Goal: Information Seeking & Learning: Check status

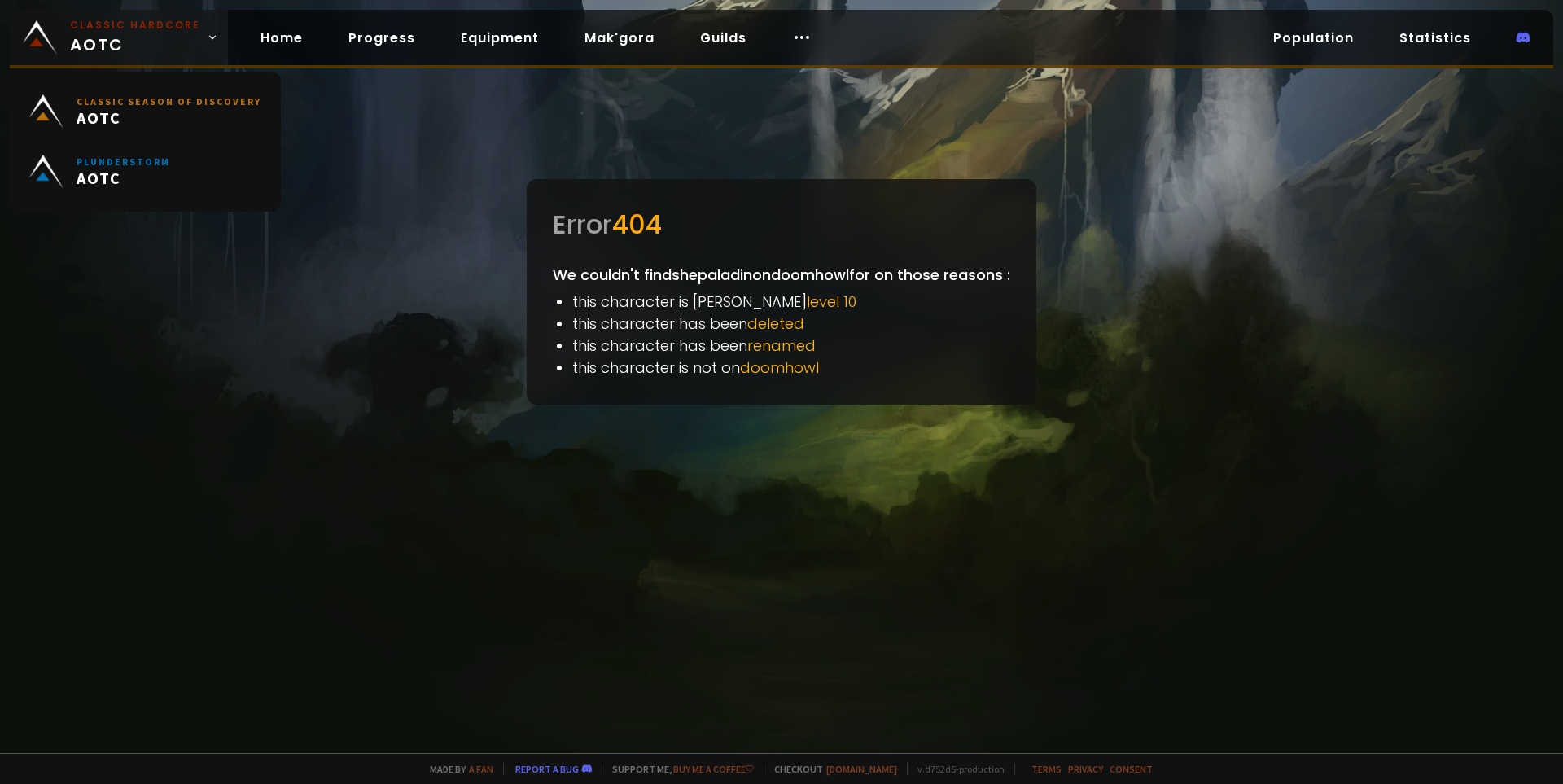
click at [98, 45] on span "Classic Hardcore AOTC" at bounding box center [135, 37] width 131 height 39
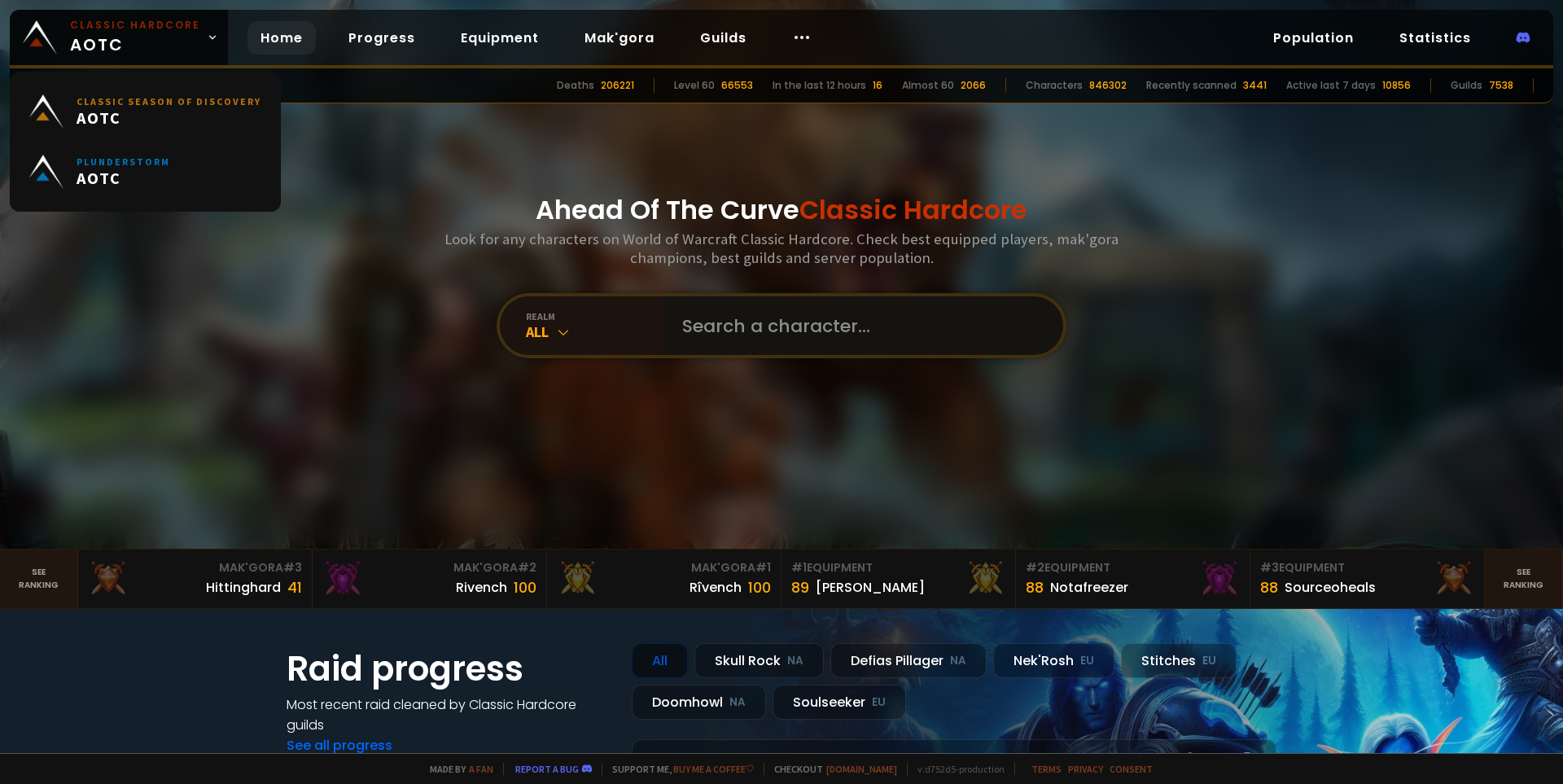
click at [764, 326] on input "text" at bounding box center [858, 325] width 371 height 58
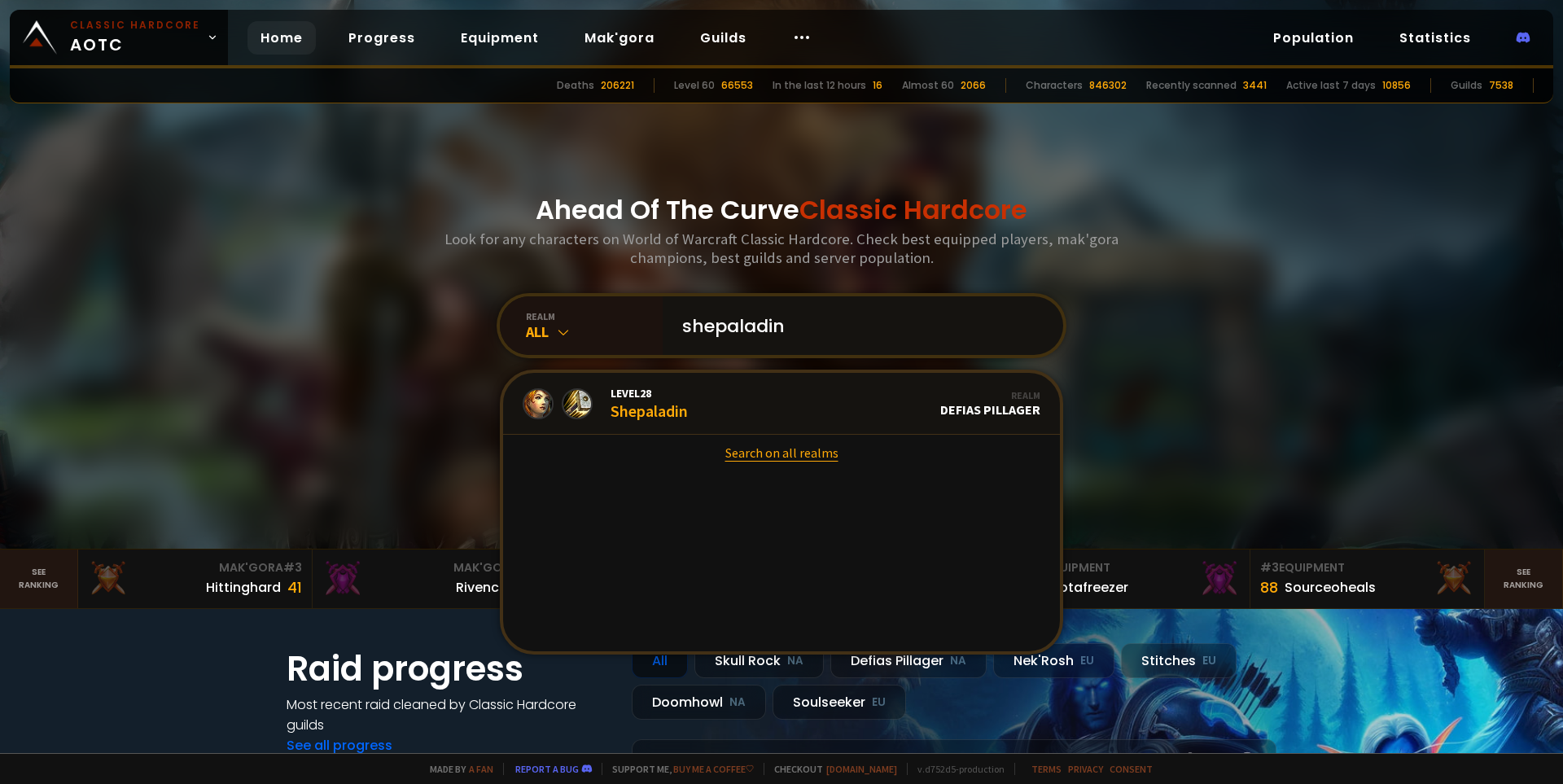
type input "shepaladin"
click at [764, 444] on link "Search on all realms" at bounding box center [782, 452] width 557 height 36
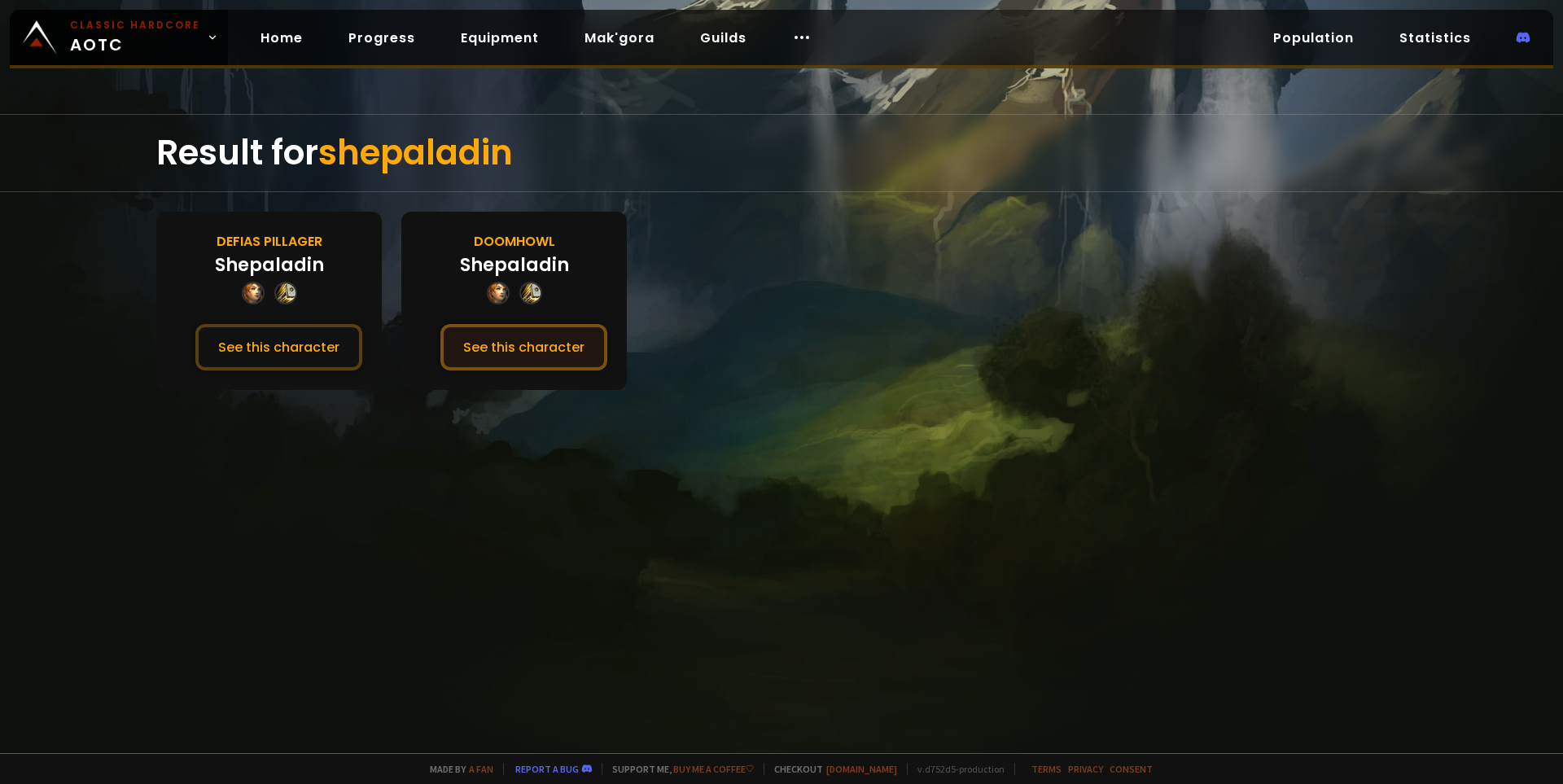
click at [495, 347] on button "See this character" at bounding box center [524, 348] width 167 height 46
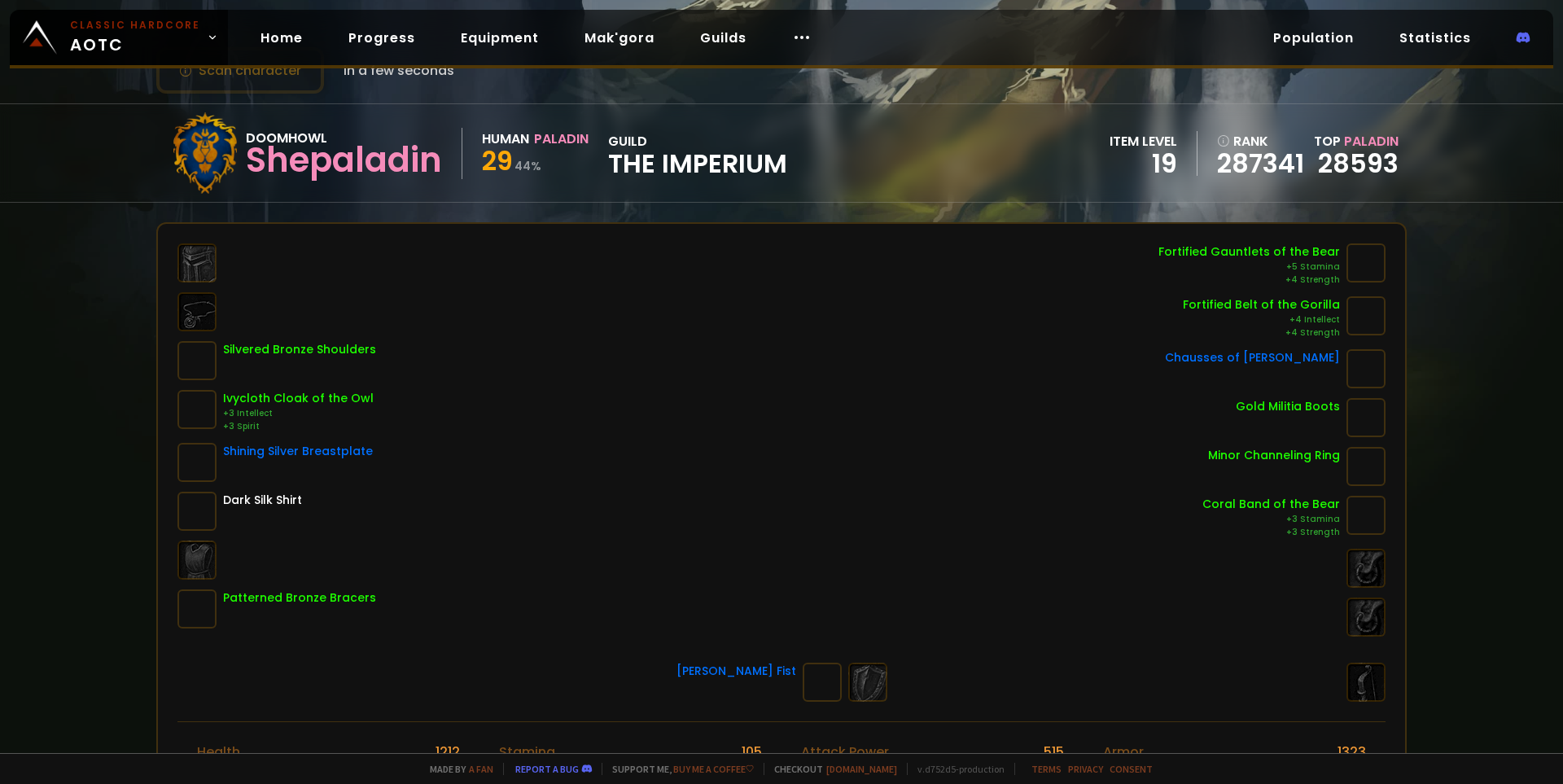
scroll to position [82, 0]
